Goal: Transaction & Acquisition: Purchase product/service

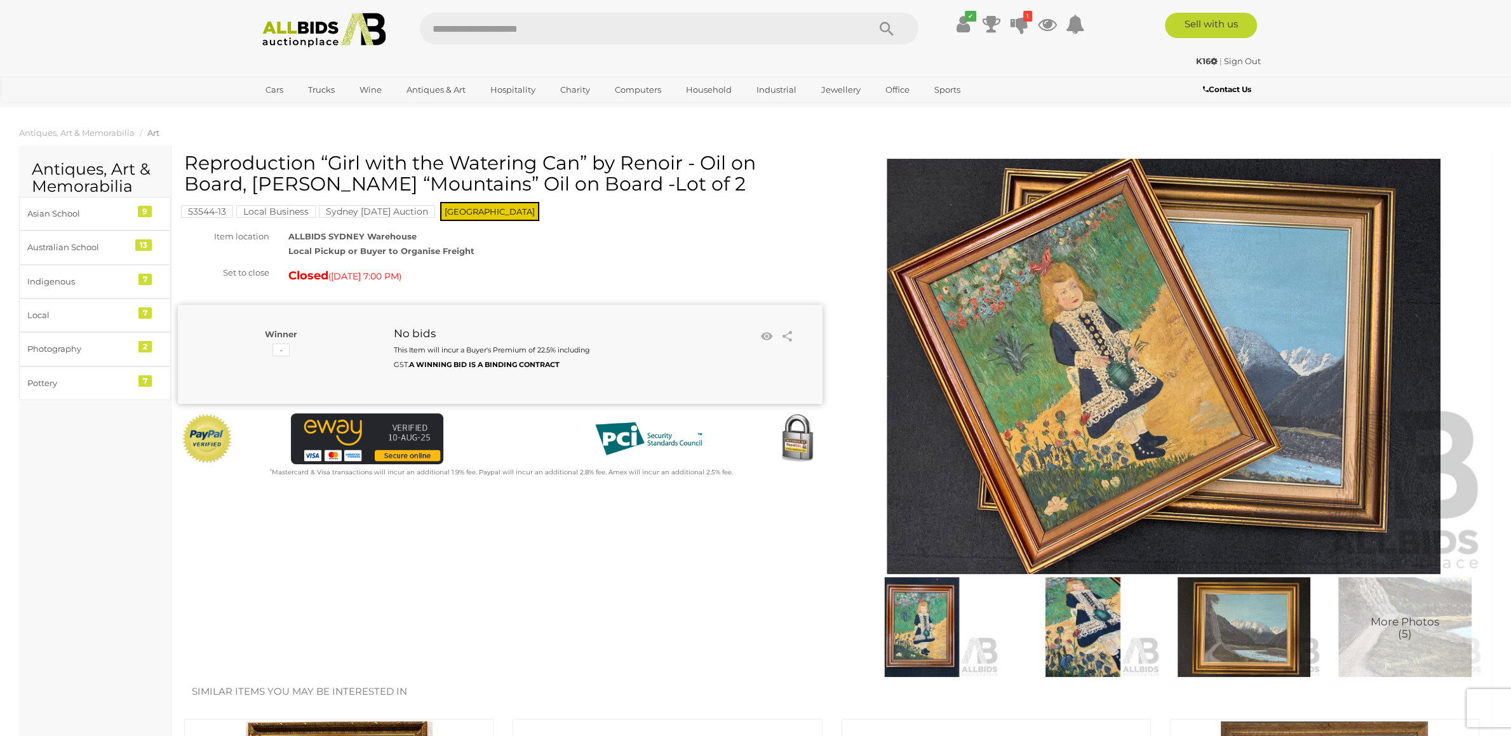
click at [1378, 622] on span "More Photos (5)" at bounding box center [1405, 627] width 69 height 23
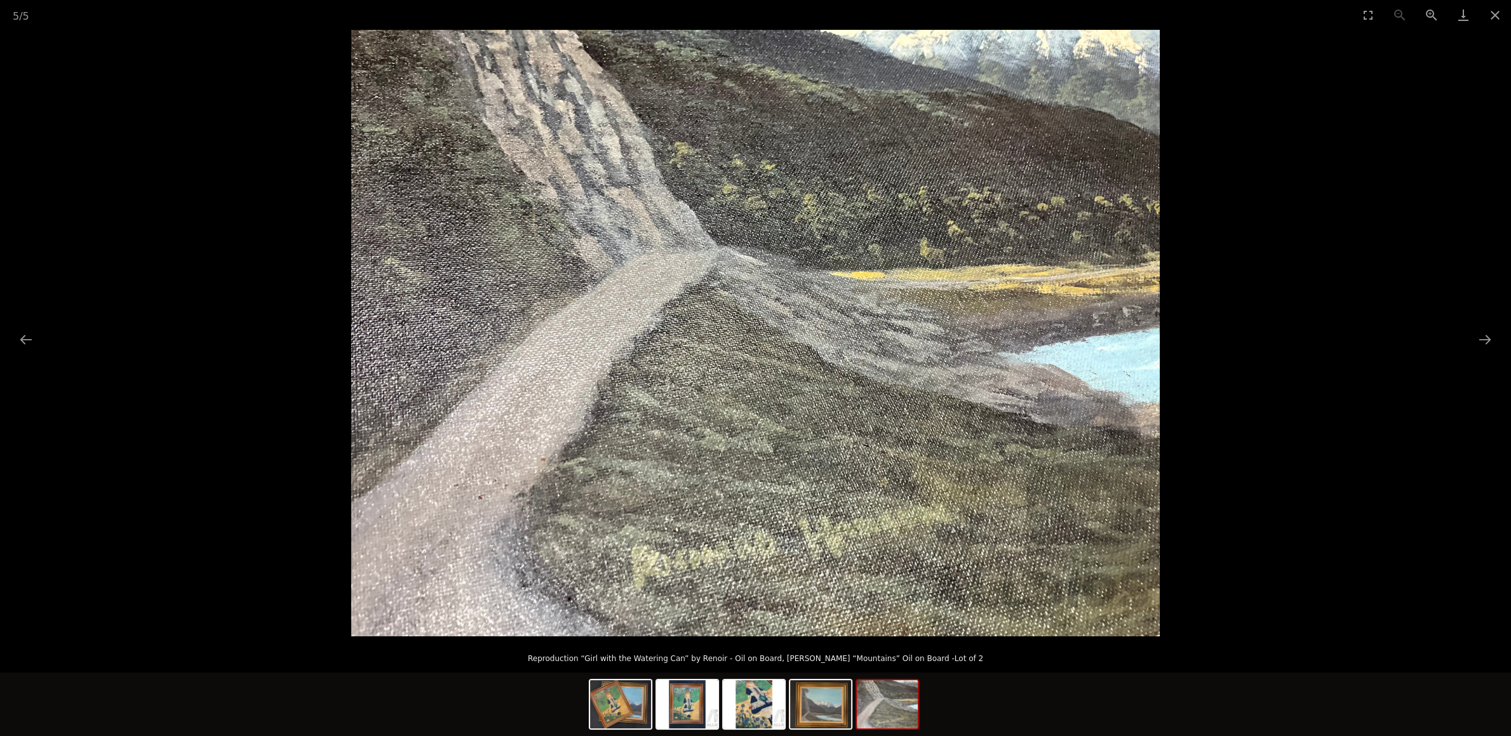
click at [878, 704] on img at bounding box center [887, 704] width 61 height 48
click at [745, 716] on img at bounding box center [753, 704] width 61 height 48
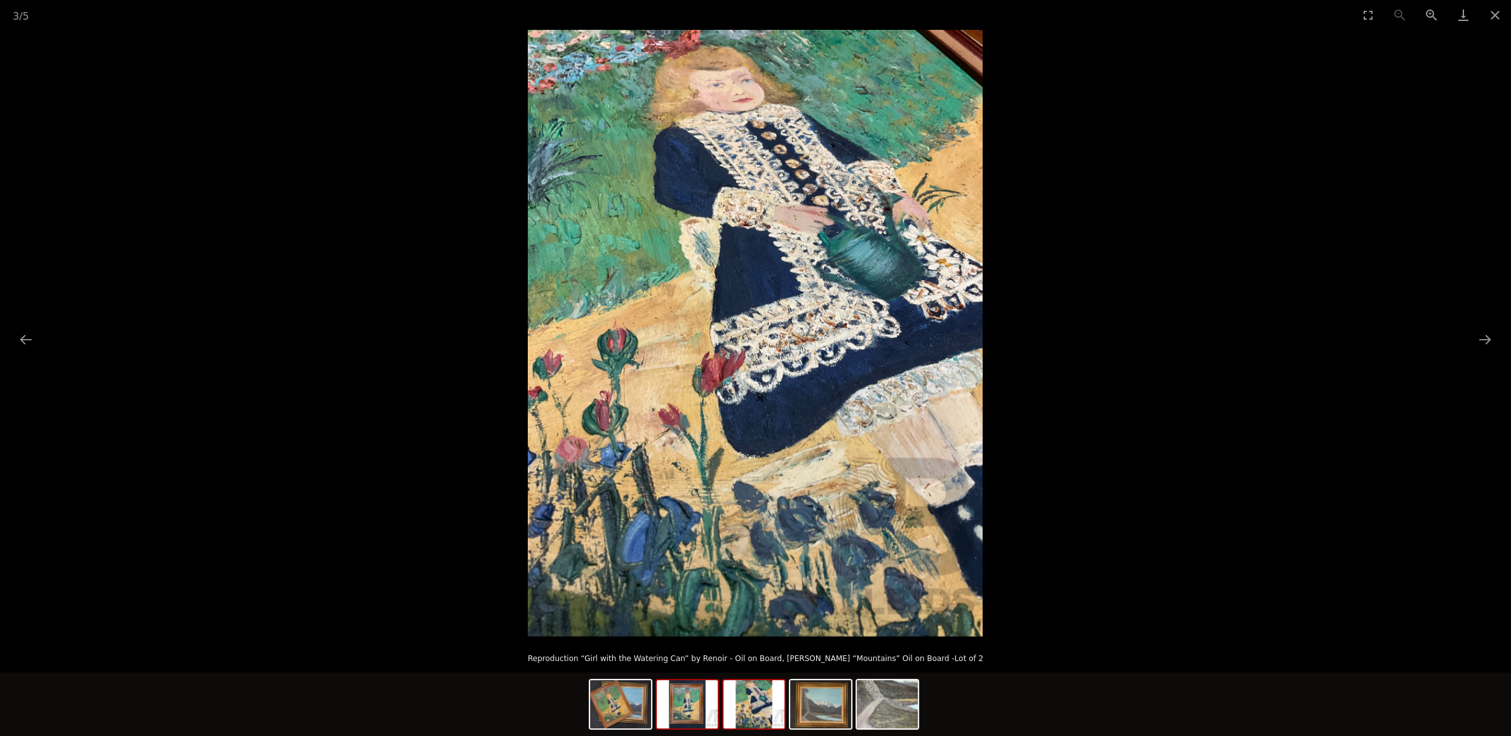
click at [676, 711] on img at bounding box center [687, 704] width 61 height 48
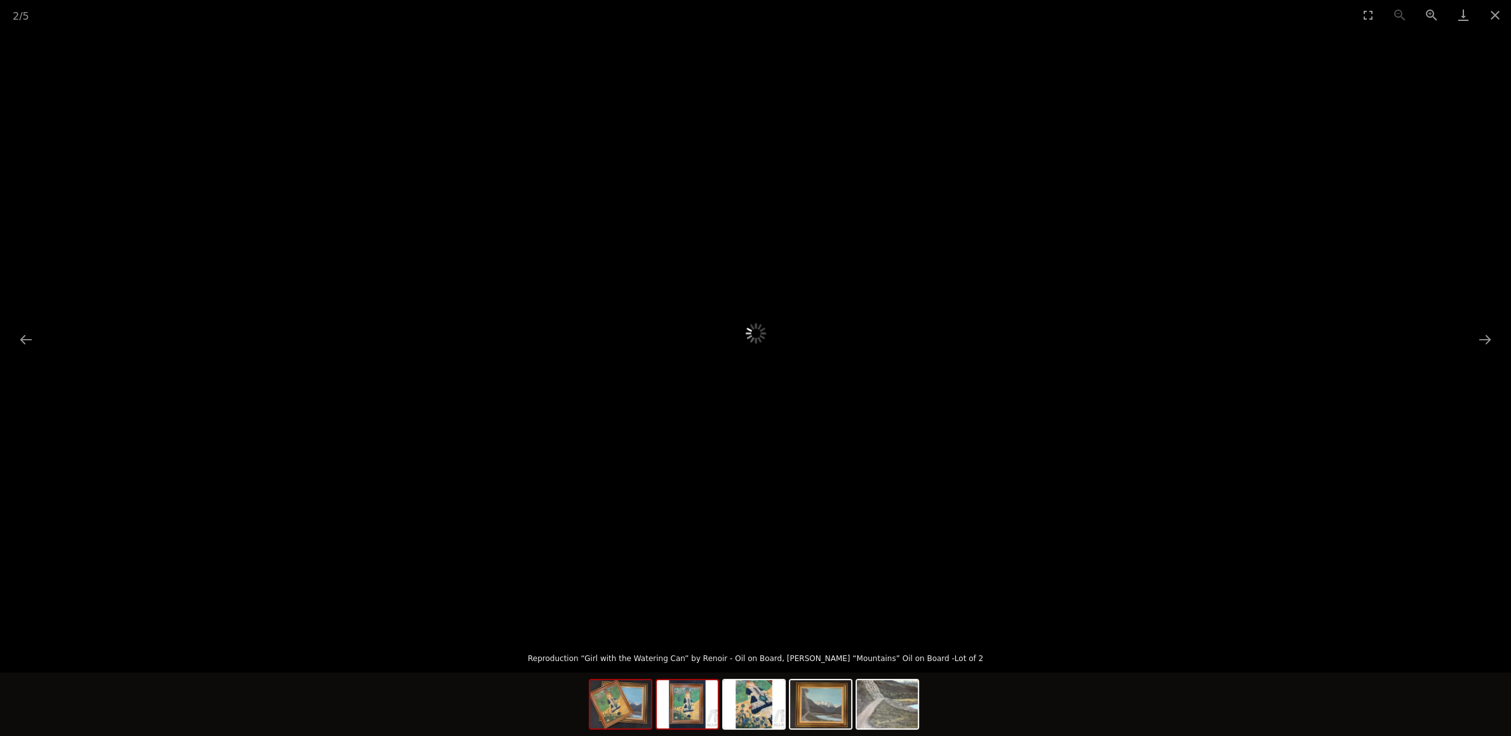
click at [619, 712] on img at bounding box center [620, 704] width 61 height 48
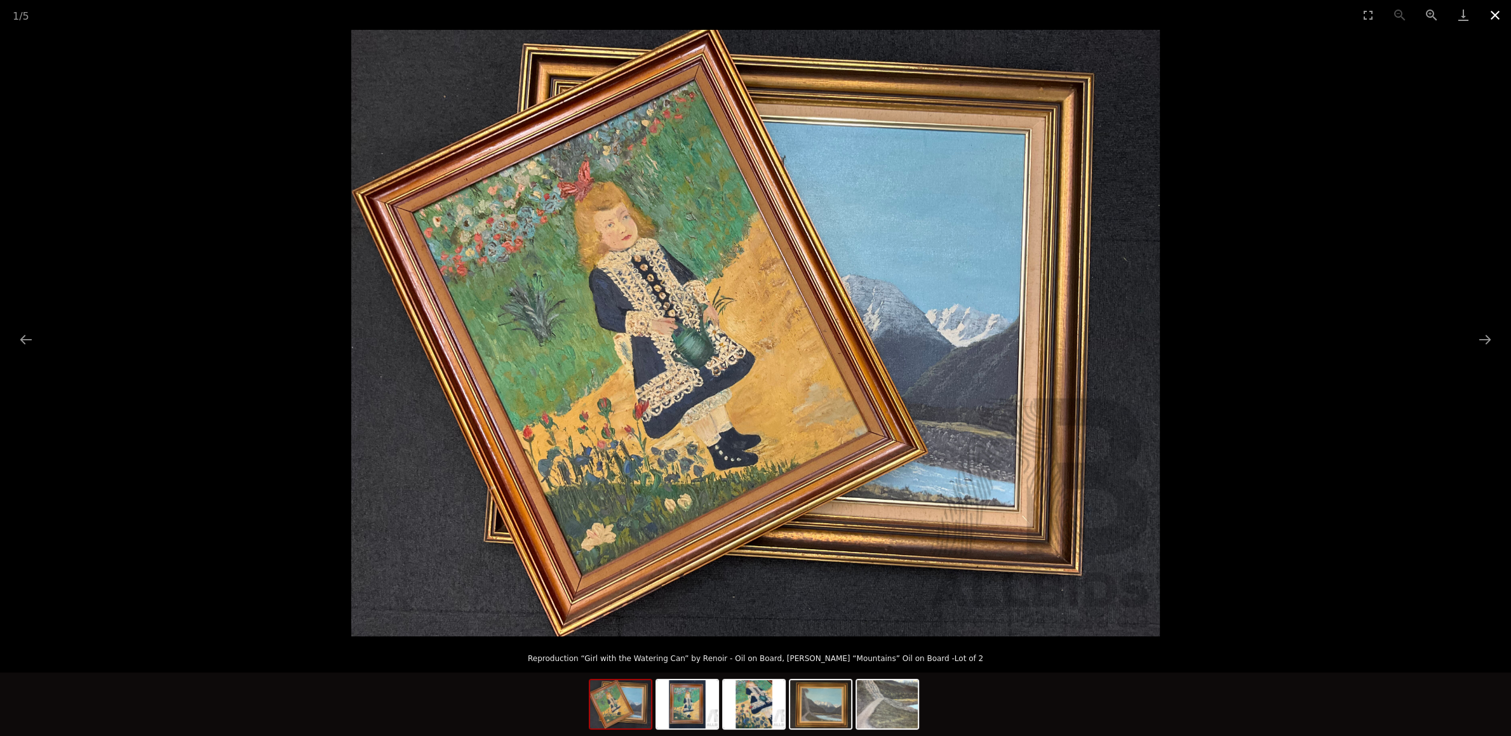
click at [1492, 22] on button "Close gallery" at bounding box center [1495, 15] width 32 height 30
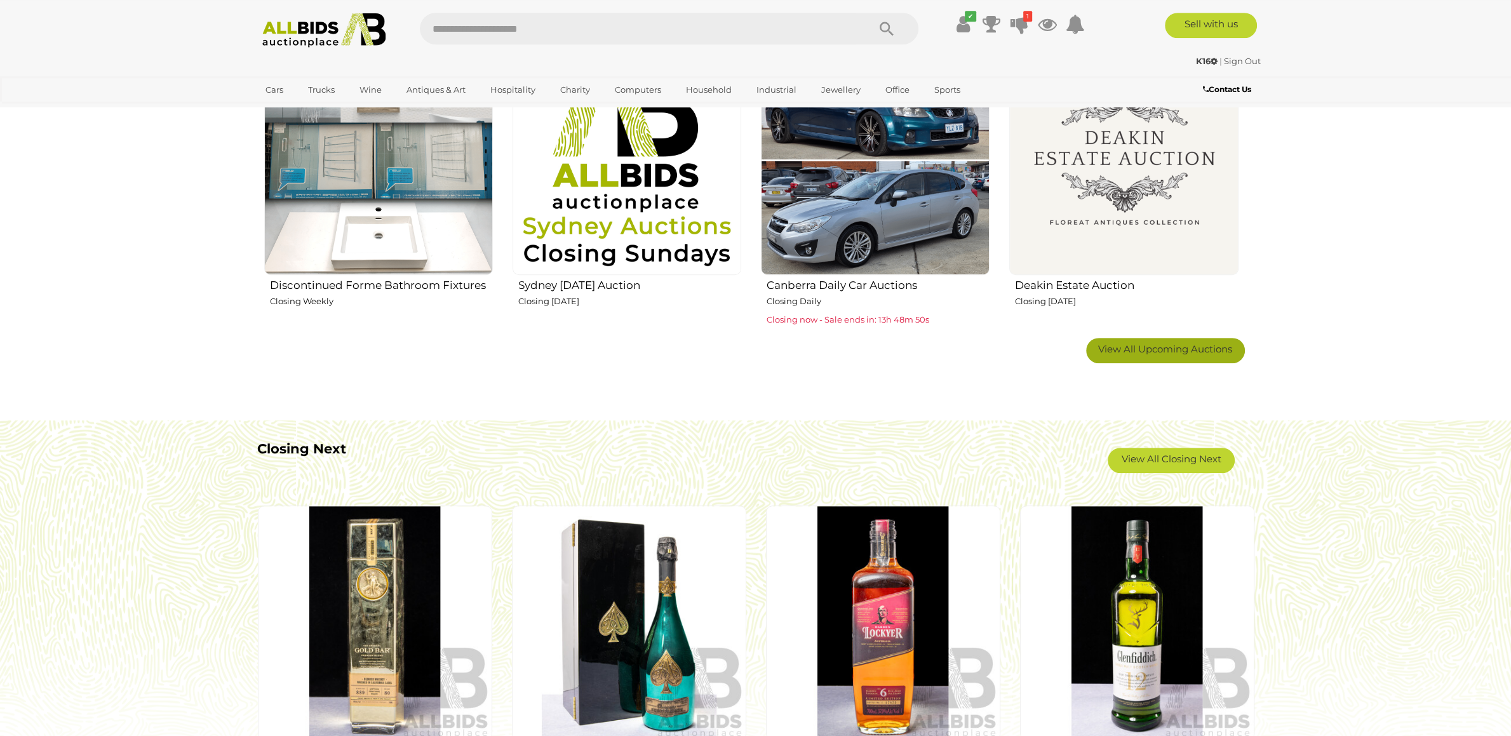
scroll to position [867, 0]
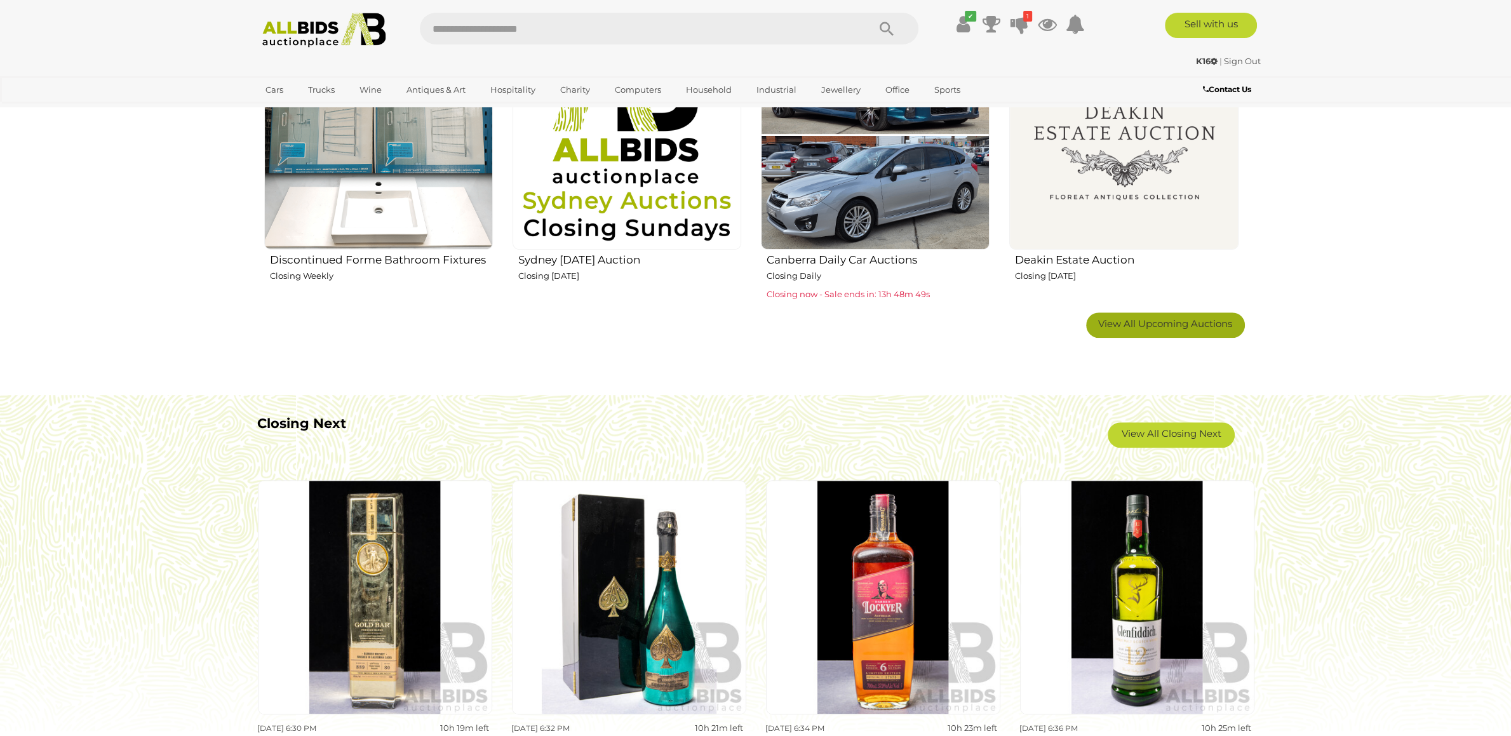
click at [1130, 327] on span "View All Upcoming Auctions" at bounding box center [1165, 324] width 134 height 12
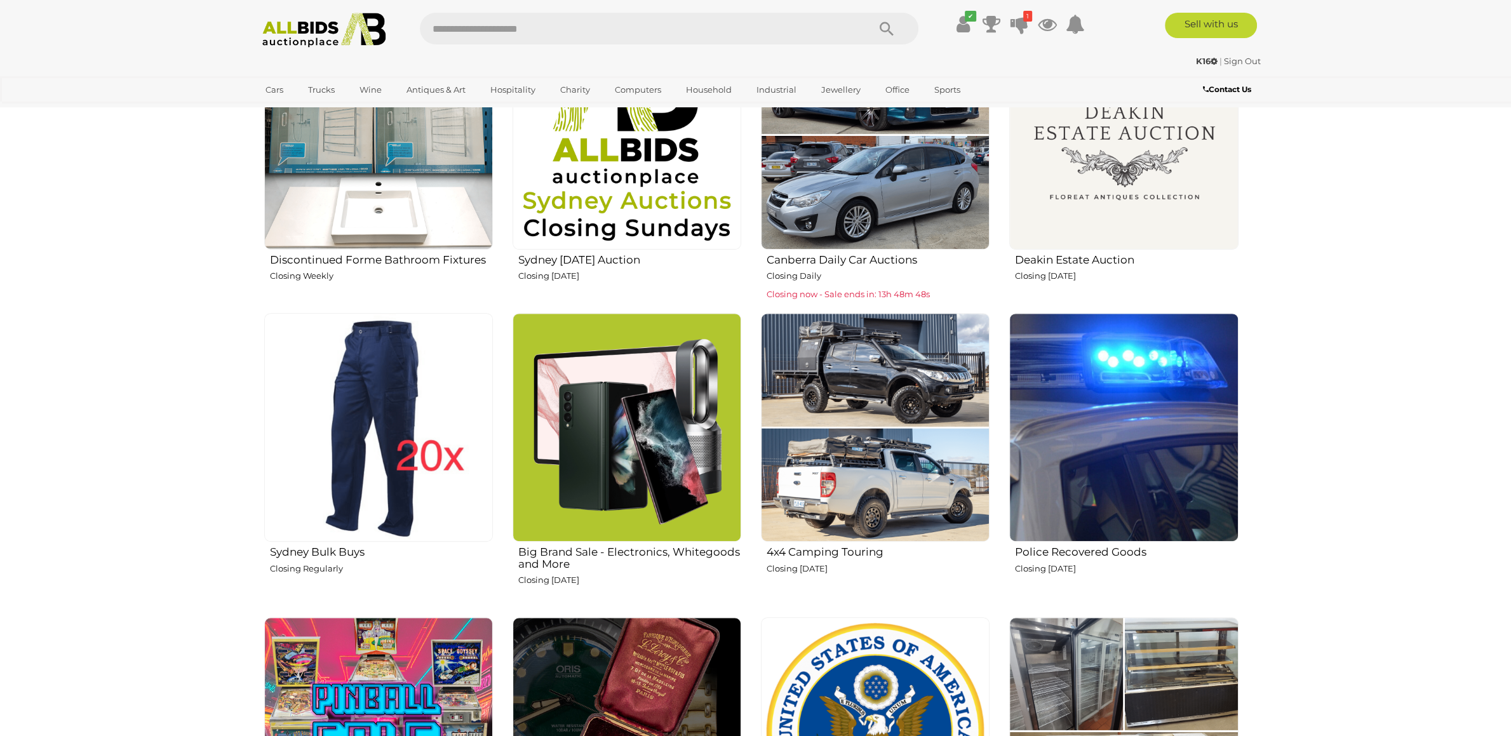
scroll to position [1267, 0]
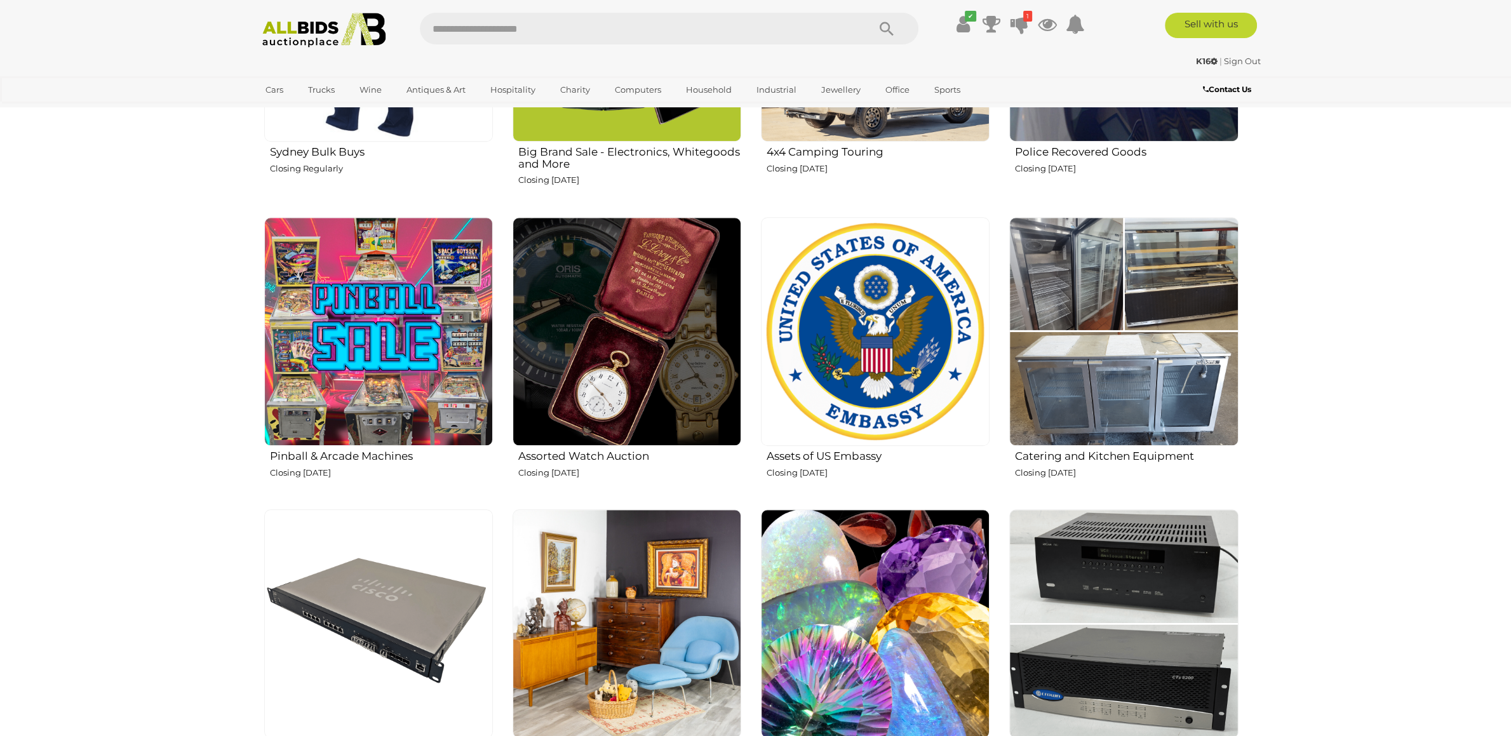
click at [437, 365] on img at bounding box center [378, 331] width 229 height 229
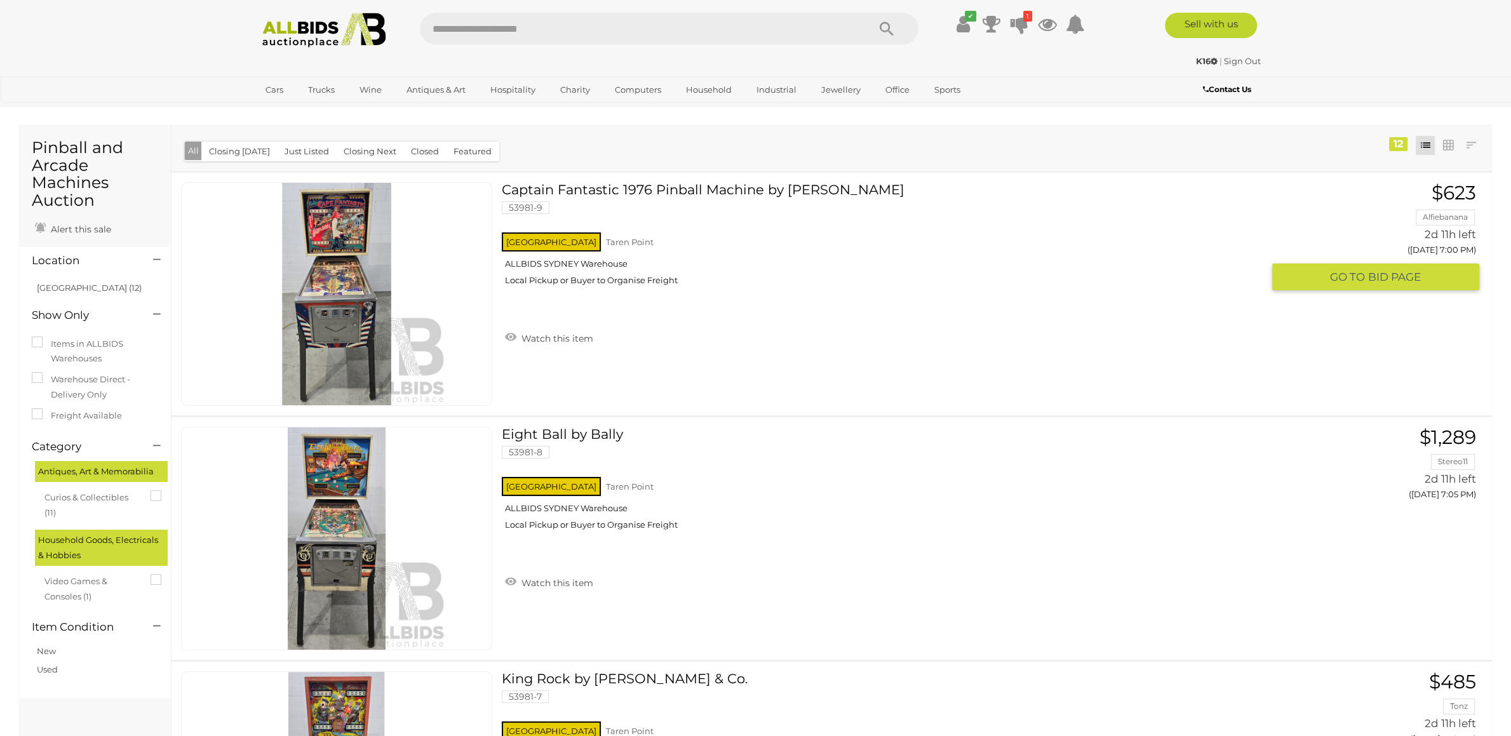
click at [574, 193] on link "Captain Fantastic 1976 Pinball Machine by Bally 53981-9 NSW Taren Point" at bounding box center [886, 238] width 751 height 113
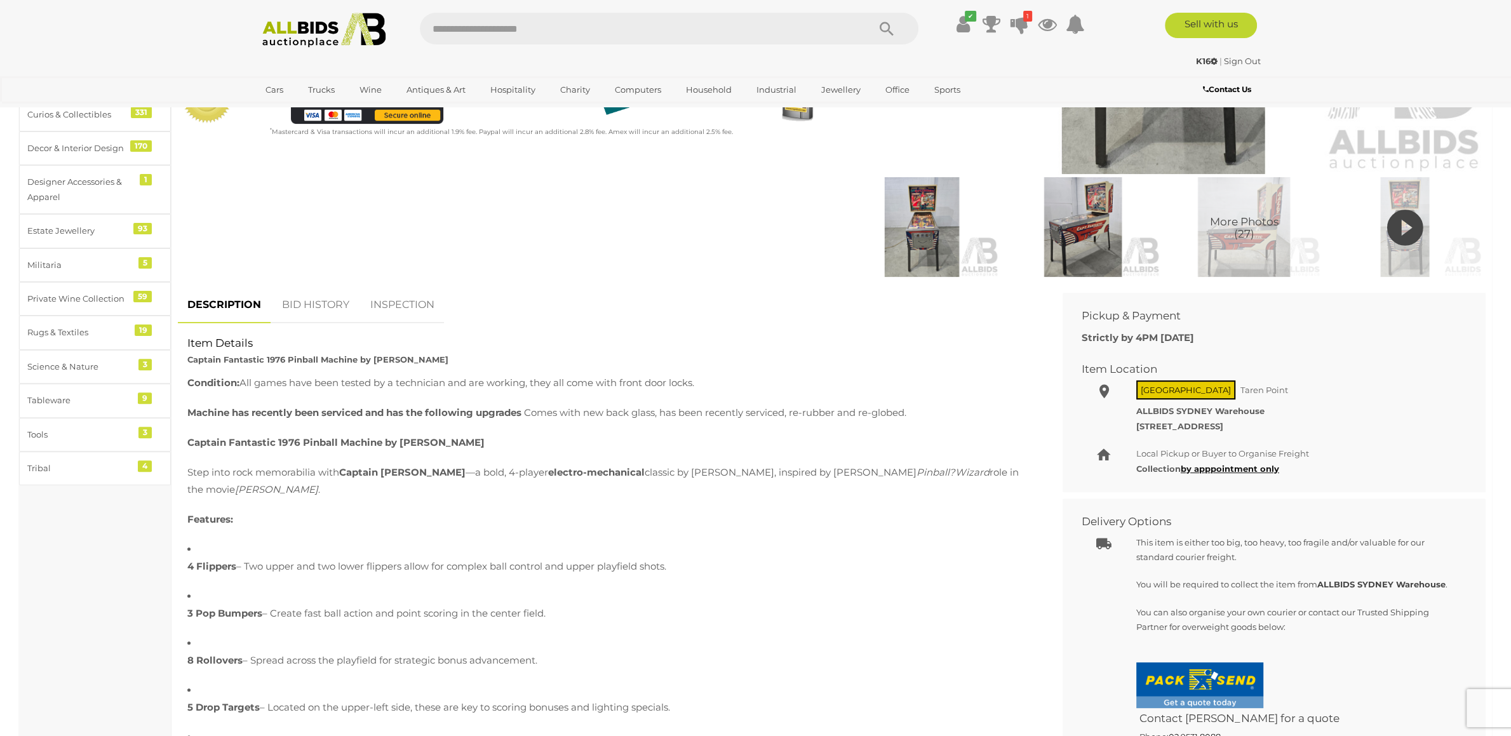
scroll to position [734, 0]
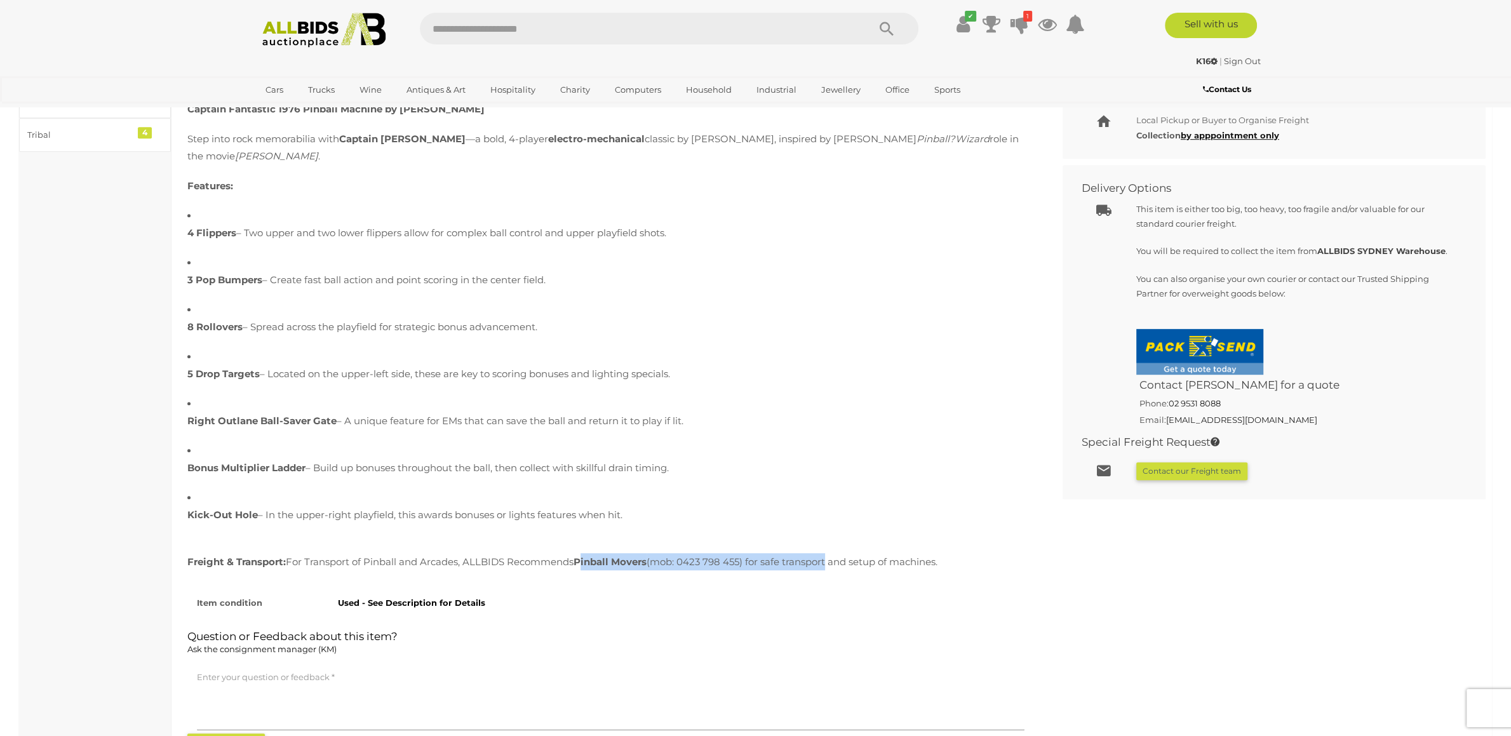
drag, startPoint x: 585, startPoint y: 422, endPoint x: 840, endPoint y: 420, distance: 255.3
click at [840, 553] on div "Freight & Transport: For Transport of Pinball and Arcades, ALLBIDS Recommends P…" at bounding box center [610, 561] width 847 height 17
copy div "Pinball Movers (mob: 0423 798 455) for safe transport"
click at [472, 35] on input "text" at bounding box center [638, 29] width 436 height 32
paste input "********"
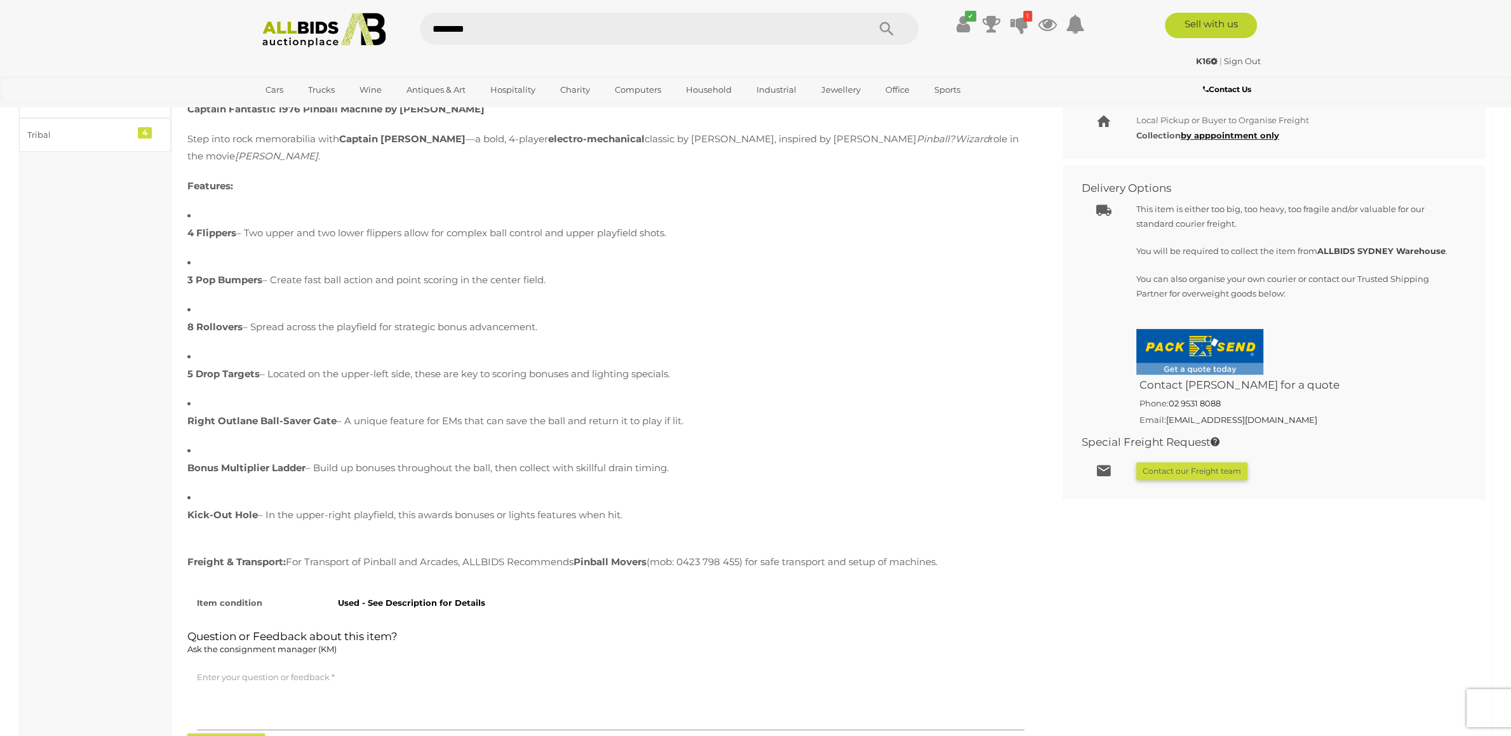
type input "********"
click at [877, 26] on button "Search" at bounding box center [887, 29] width 64 height 32
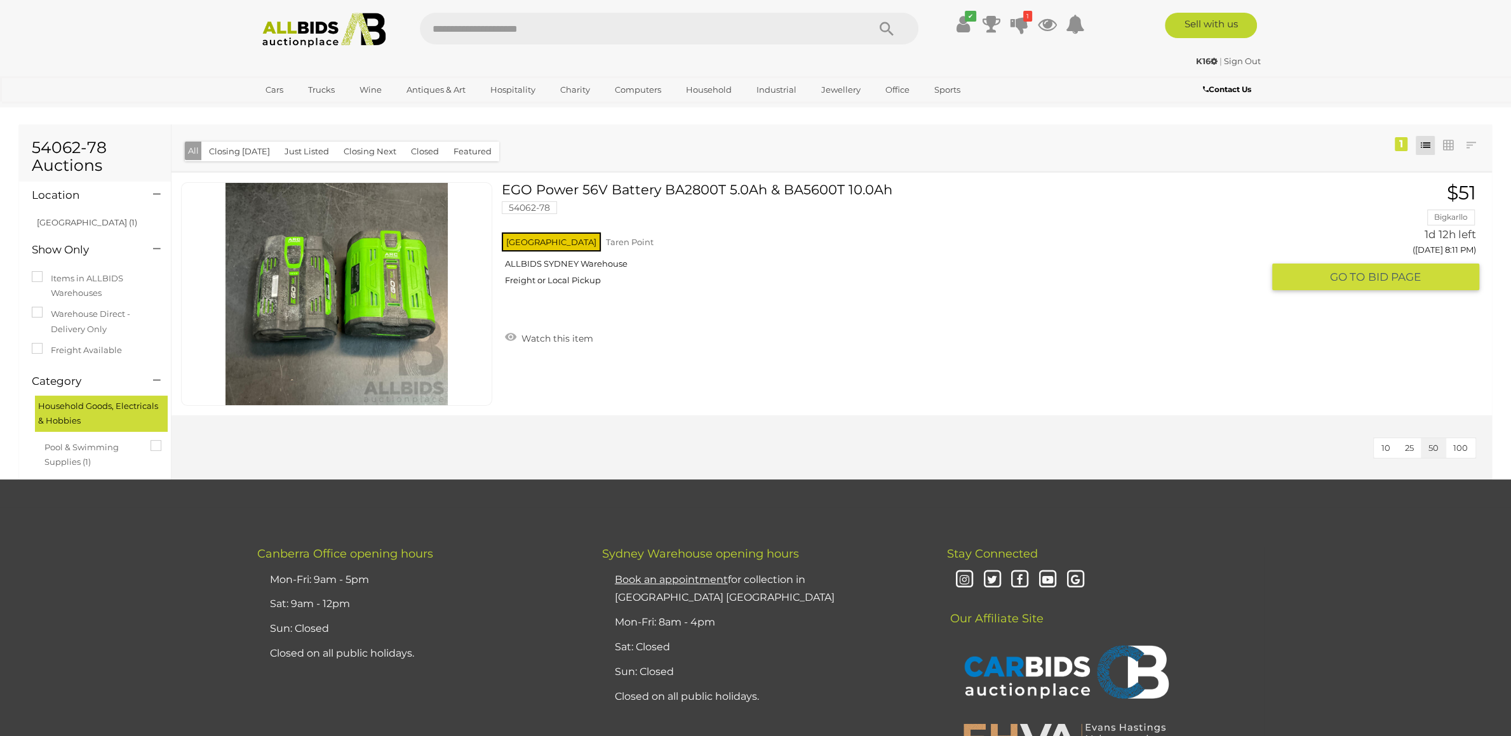
click at [610, 189] on link "EGO Power 56V Battery BA2800T 5.0Ah & BA5600T 10.0Ah 54062-78 [GEOGRAPHIC_DATA]…" at bounding box center [886, 238] width 751 height 113
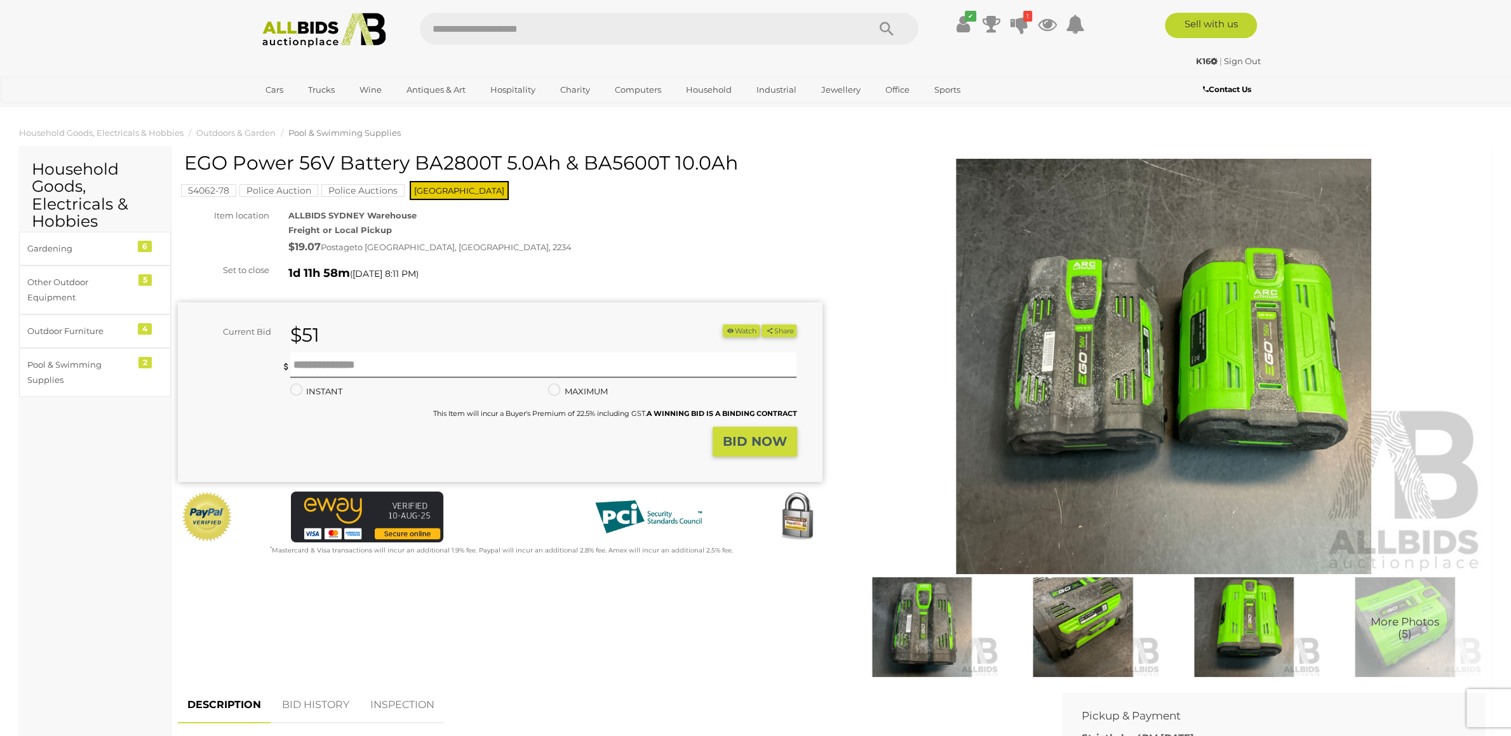
scroll to position [267, 0]
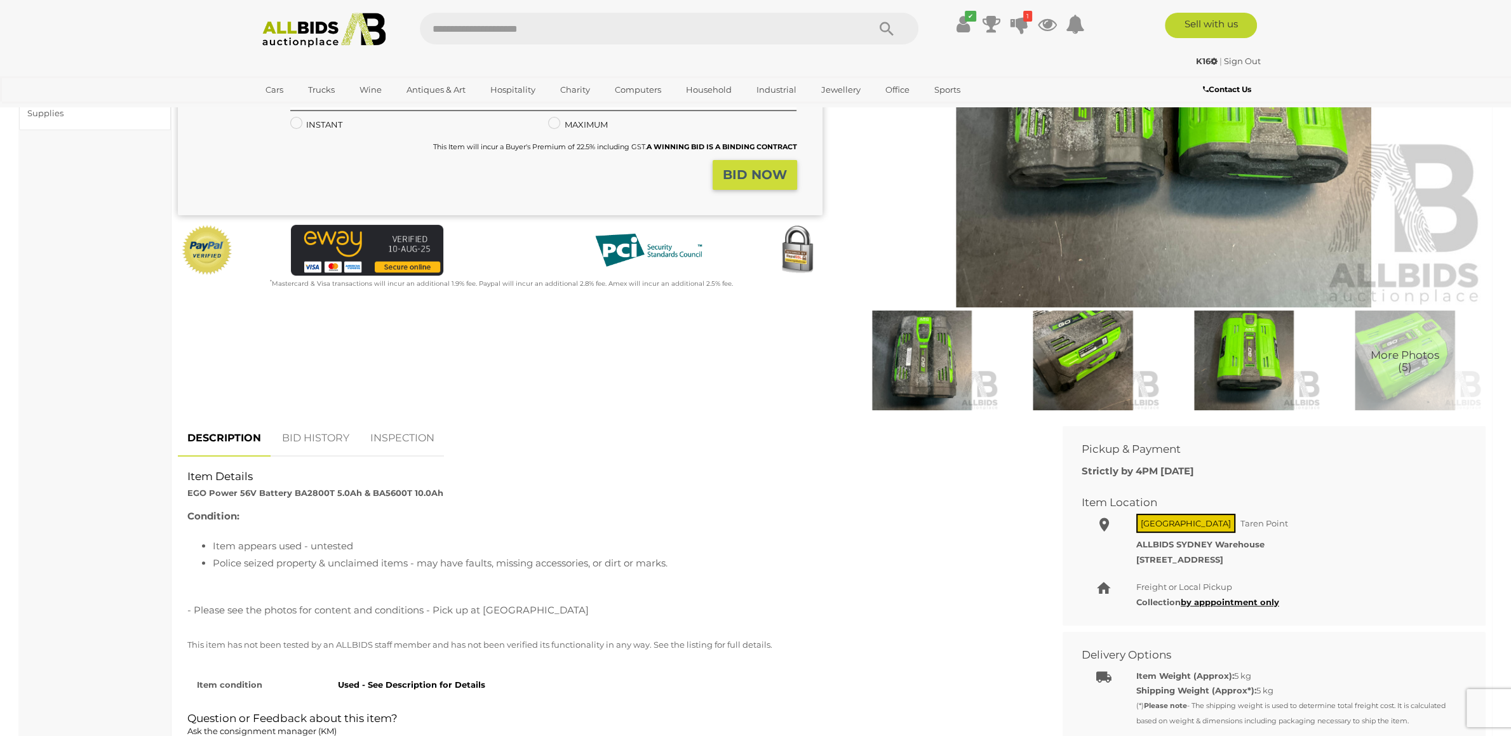
click at [1391, 358] on span "More Photos (5)" at bounding box center [1405, 360] width 69 height 23
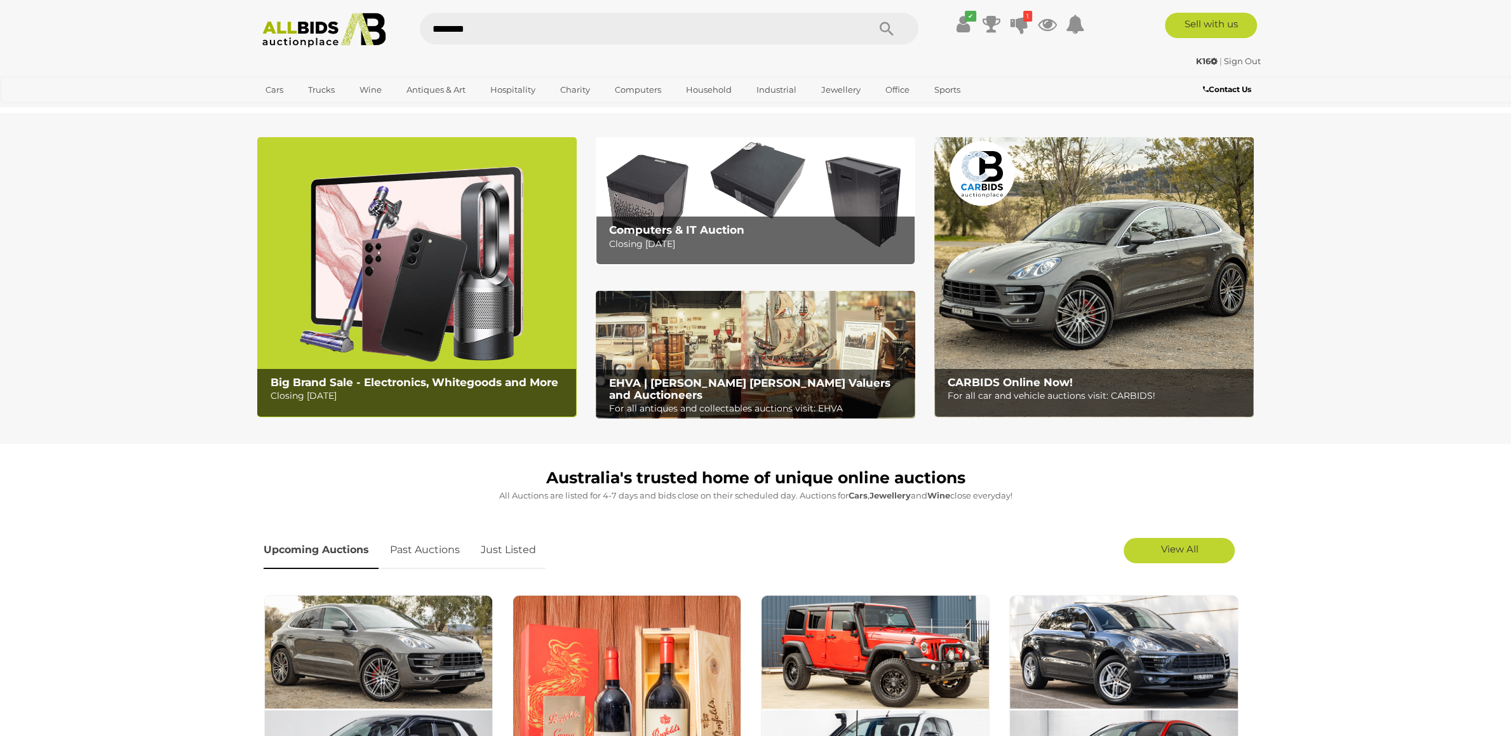
type input "********"
click at [887, 28] on icon "Search" at bounding box center [887, 29] width 14 height 19
